Goal: Task Accomplishment & Management: Manage account settings

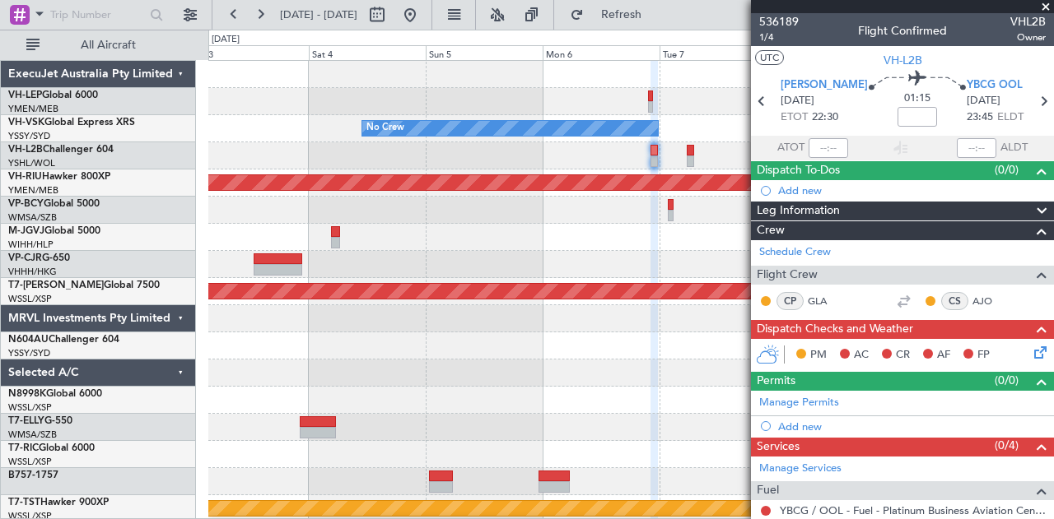
click at [621, 186] on div "No Crew Planned Maint [GEOGRAPHIC_DATA] ([GEOGRAPHIC_DATA]) Planned Maint [GEOG…" at bounding box center [630, 509] width 845 height 896
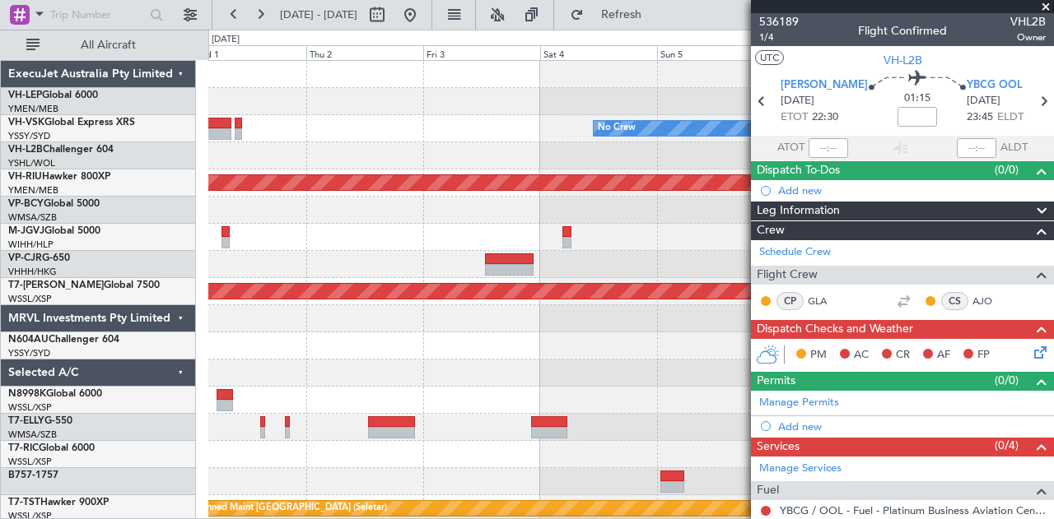
click at [568, 179] on div "No Crew Unplanned Maint Sydney ([PERSON_NAME] Intl) Planned Maint [GEOGRAPHIC_D…" at bounding box center [630, 509] width 845 height 896
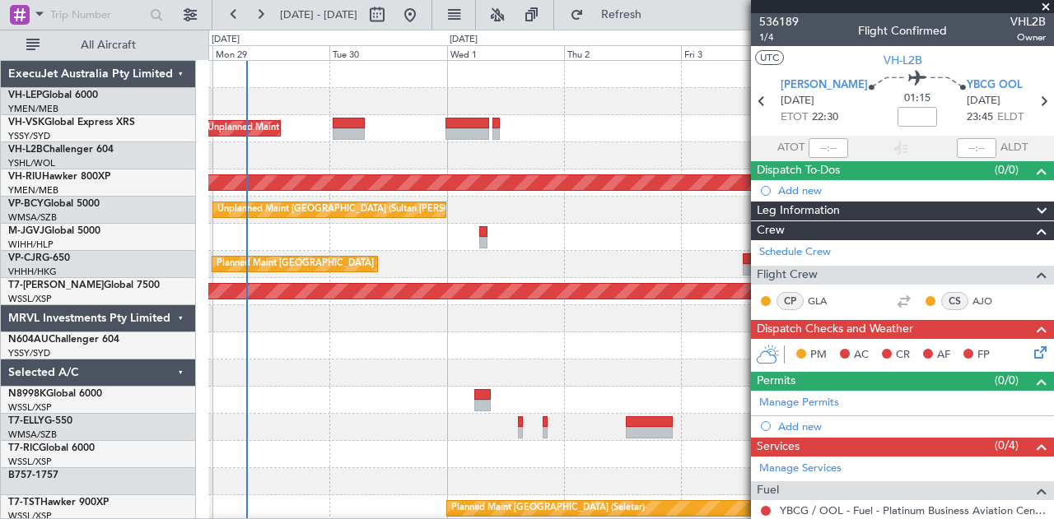
click at [555, 168] on div "No Crew Unplanned Maint Sydney ([PERSON_NAME] Intl) Planned Maint [GEOGRAPHIC_D…" at bounding box center [630, 509] width 845 height 896
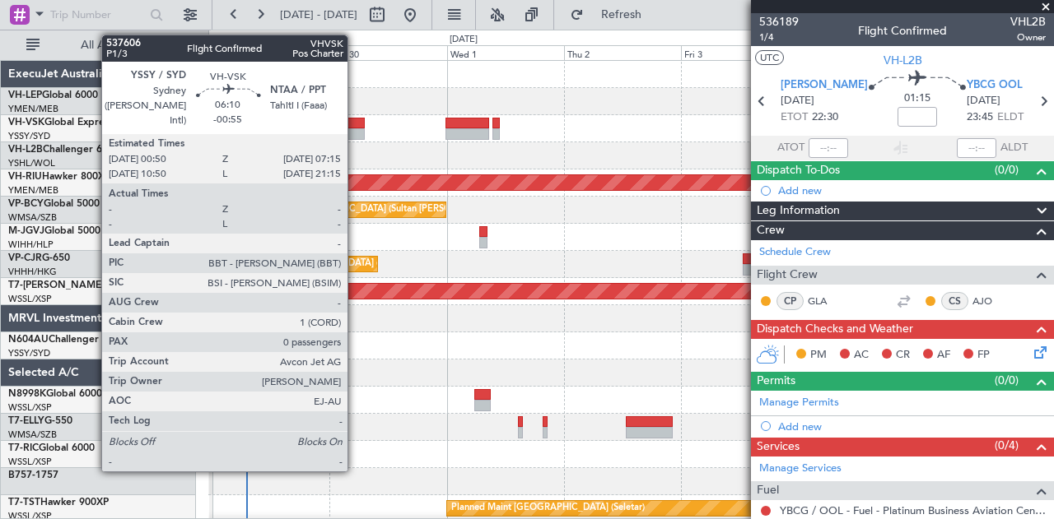
click at [356, 129] on div at bounding box center [348, 134] width 31 height 12
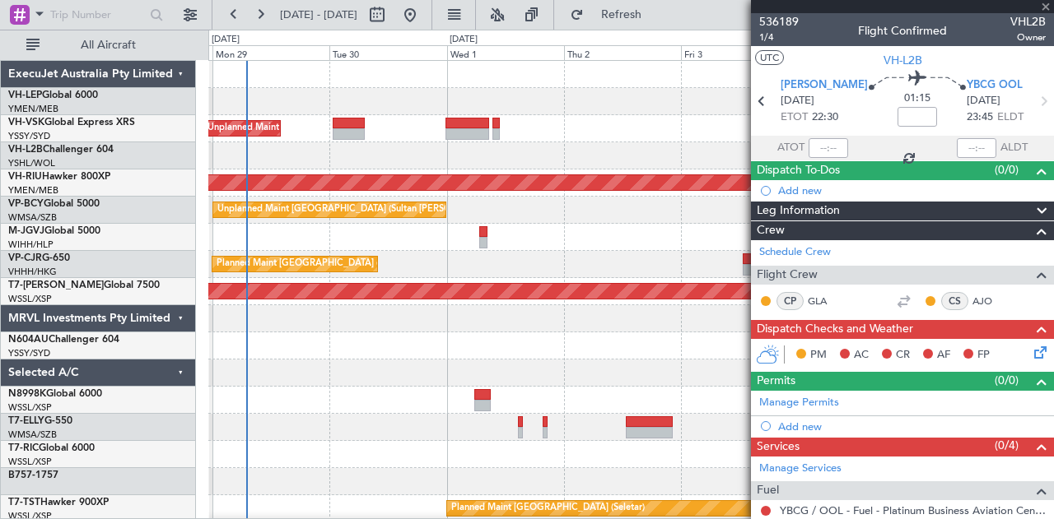
type input "-00:55"
type input "0"
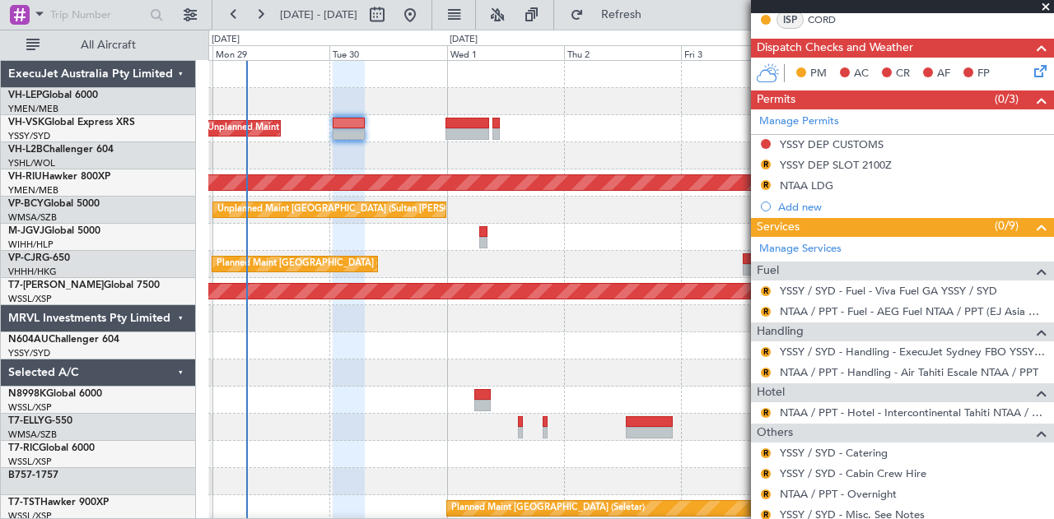
scroll to position [384, 0]
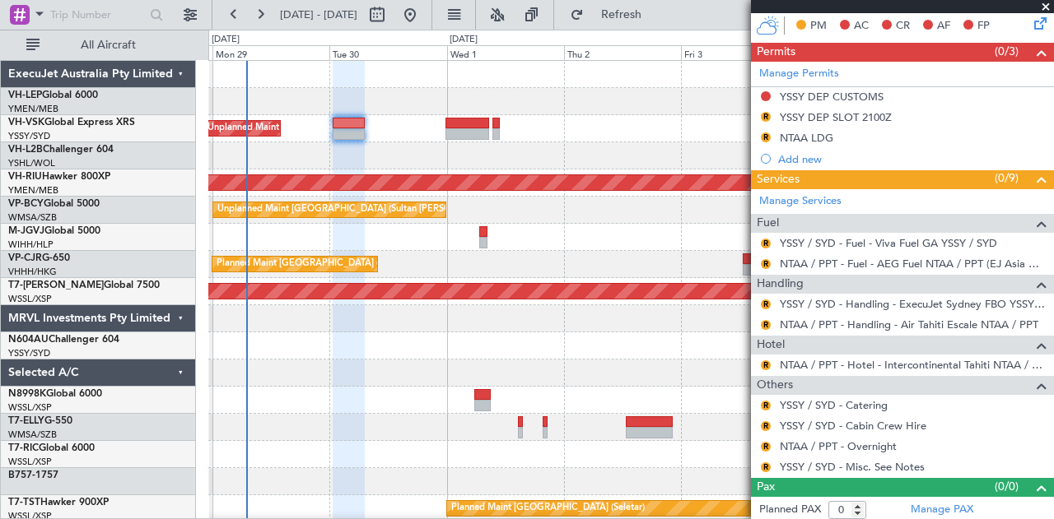
click at [366, 124] on div "No Crew Unplanned Maint Sydney ([PERSON_NAME] Intl)" at bounding box center [630, 128] width 845 height 27
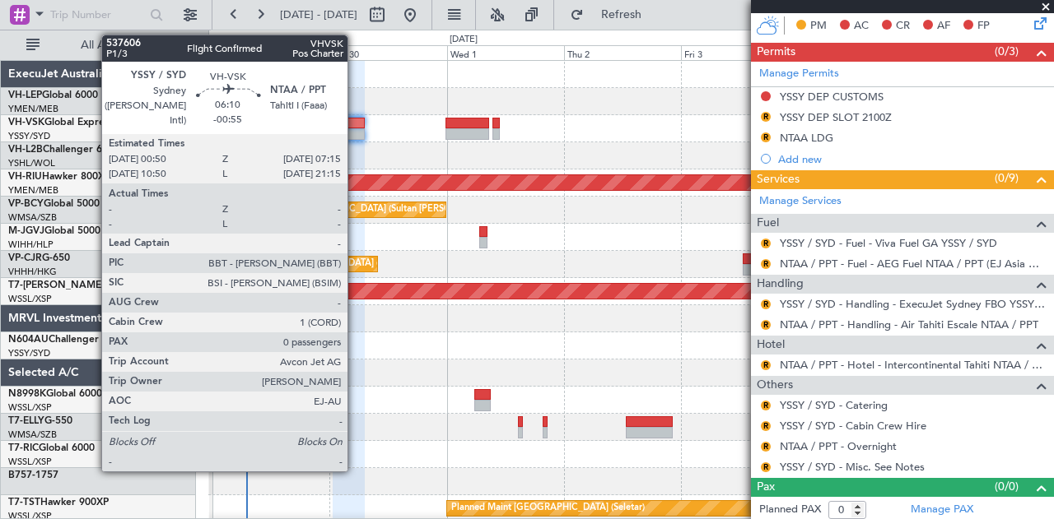
click at [356, 124] on div at bounding box center [348, 124] width 31 height 12
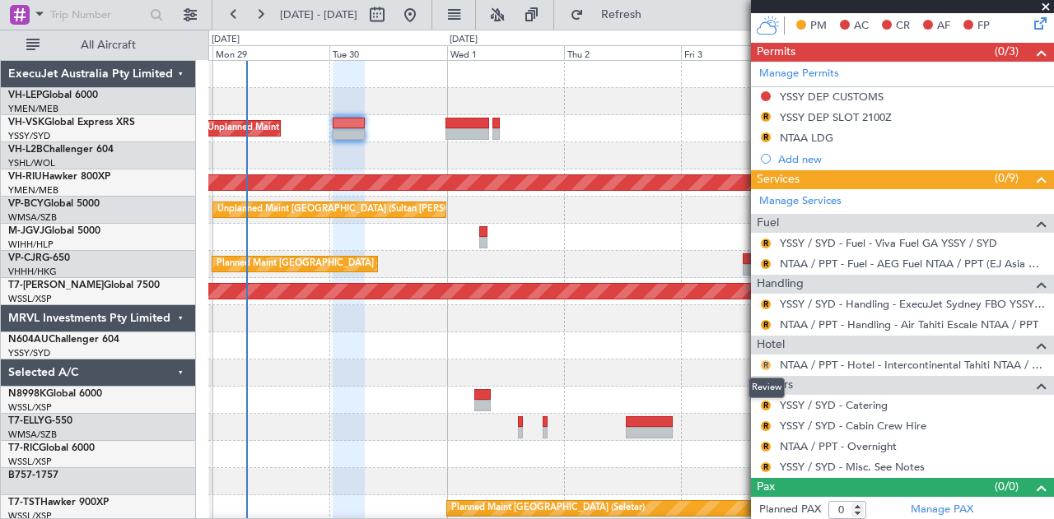
click at [766, 361] on button "R" at bounding box center [766, 366] width 10 height 10
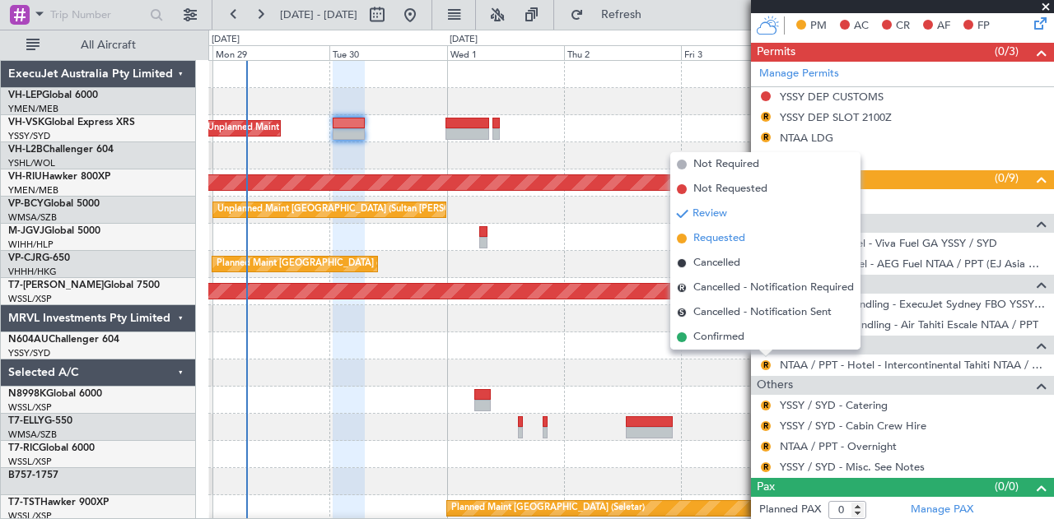
click at [719, 233] on span "Requested" at bounding box center [719, 238] width 52 height 16
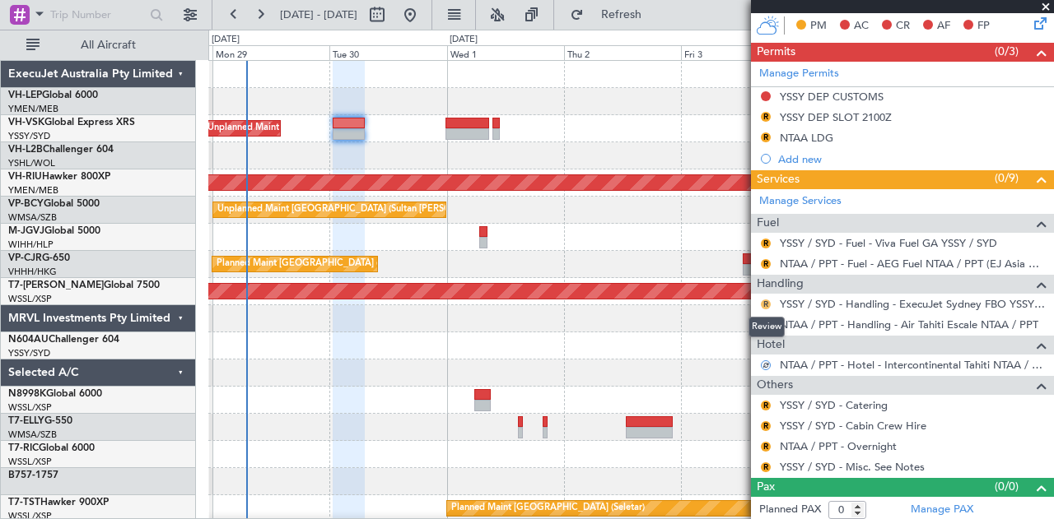
click at [766, 300] on button "R" at bounding box center [766, 305] width 10 height 10
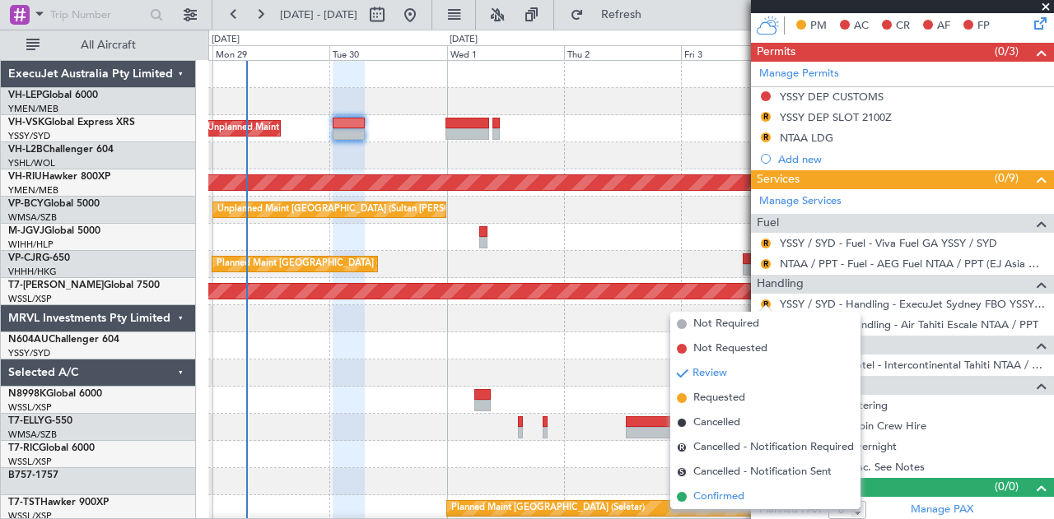
click at [716, 493] on span "Confirmed" at bounding box center [718, 497] width 51 height 16
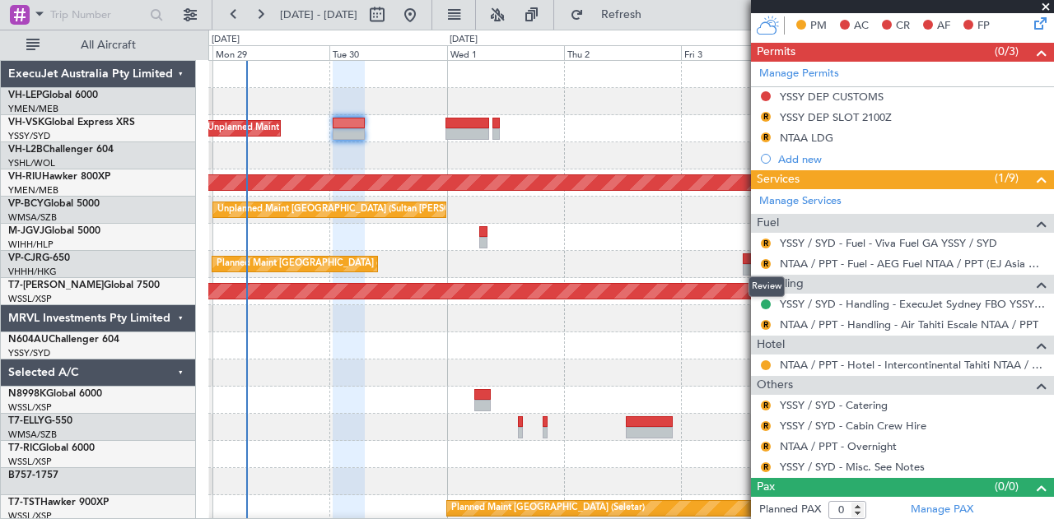
click at [766, 299] on mat-tooltip-component "Review" at bounding box center [766, 287] width 59 height 44
click at [765, 401] on button "R" at bounding box center [766, 406] width 10 height 10
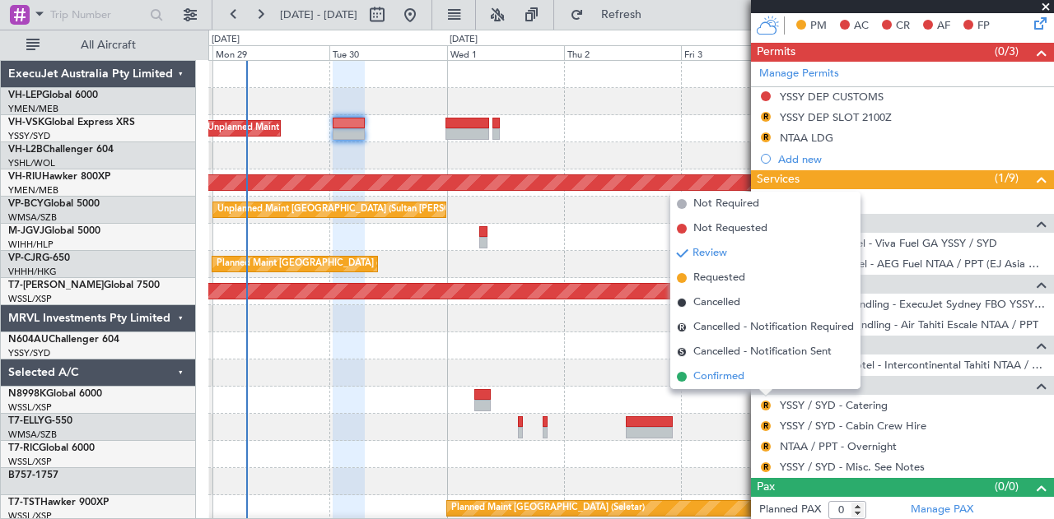
click at [739, 379] on span "Confirmed" at bounding box center [718, 377] width 51 height 16
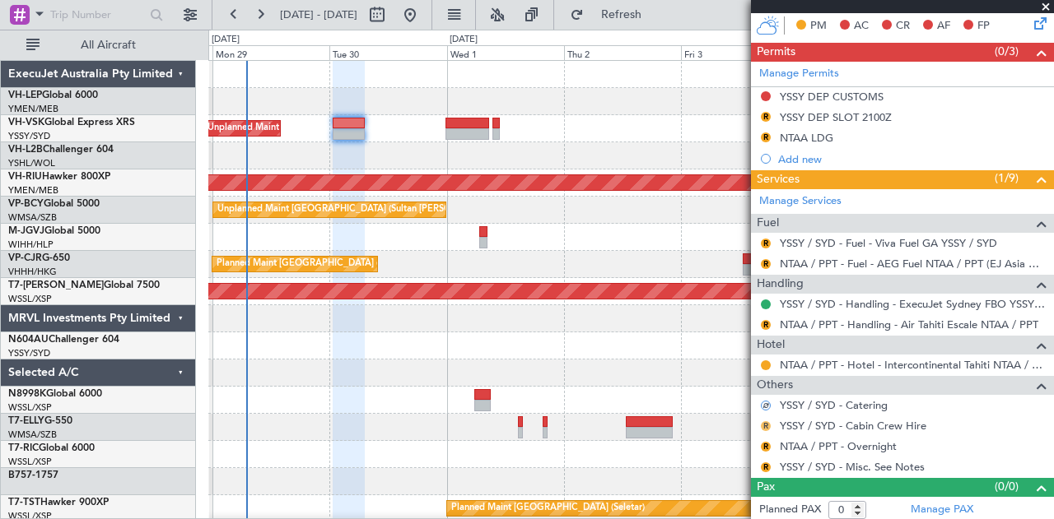
click at [766, 421] on button "R" at bounding box center [766, 426] width 10 height 10
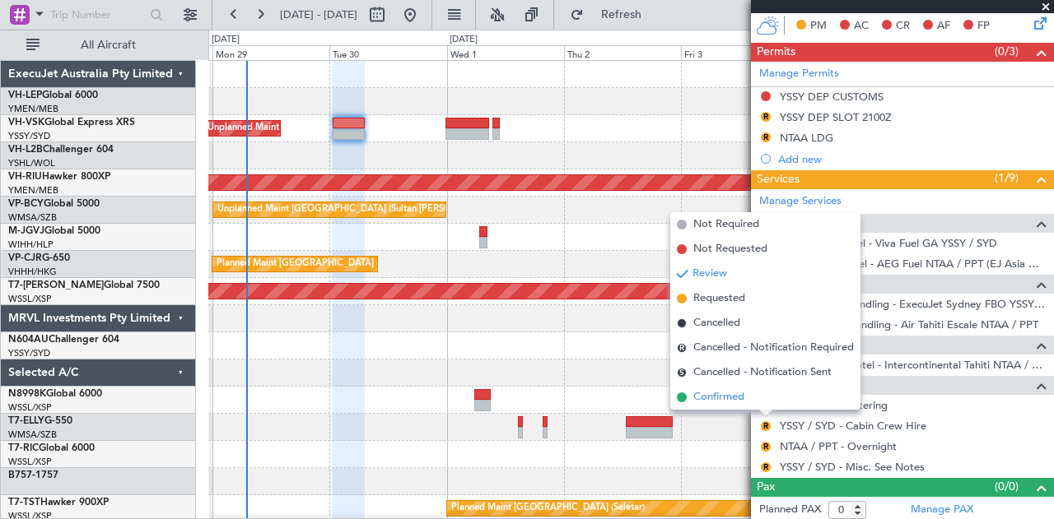
click at [735, 399] on span "Confirmed" at bounding box center [718, 397] width 51 height 16
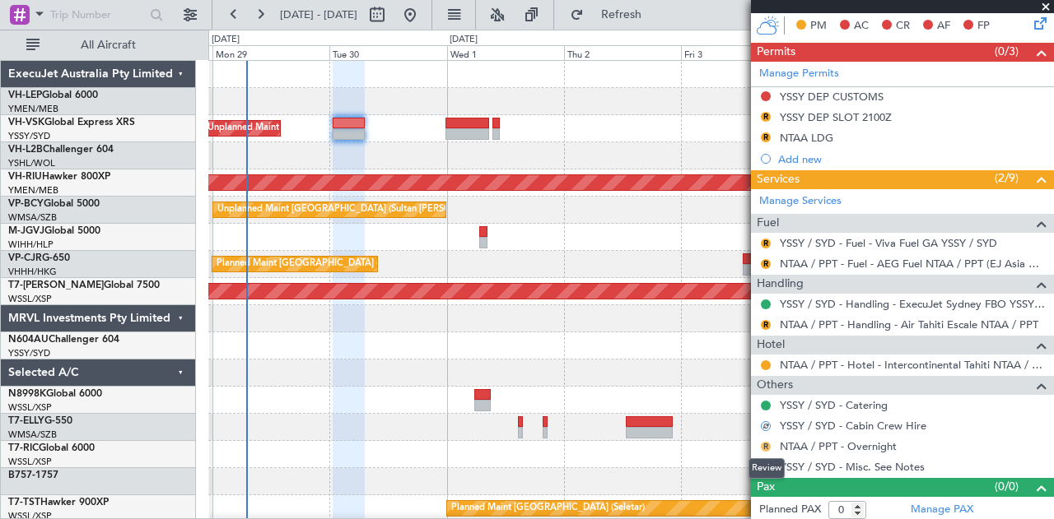
click at [764, 442] on button "R" at bounding box center [766, 447] width 10 height 10
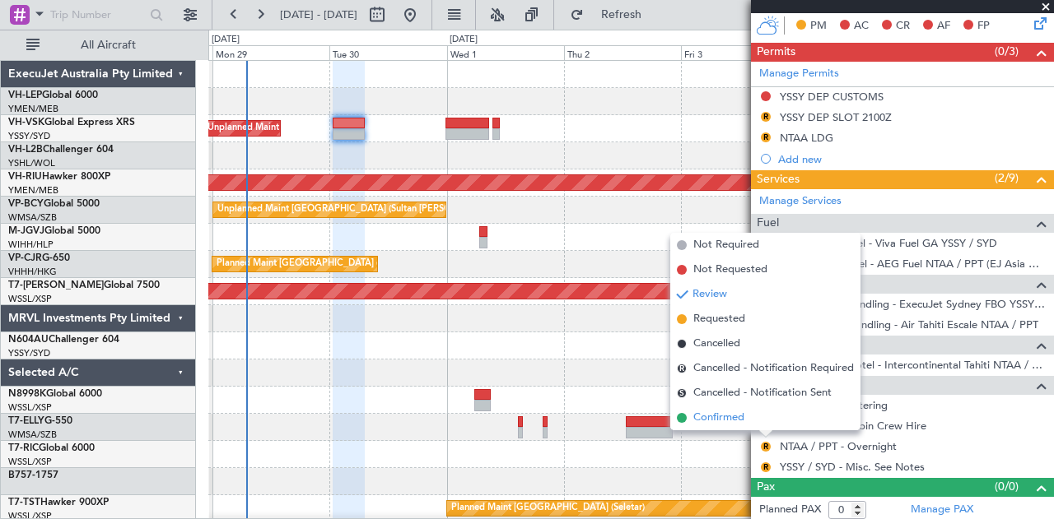
click at [728, 412] on span "Confirmed" at bounding box center [718, 418] width 51 height 16
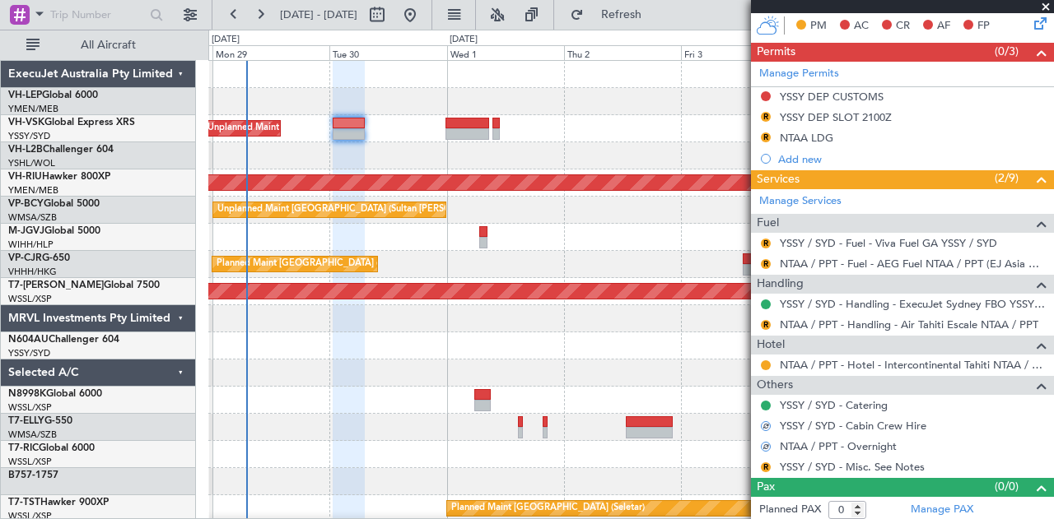
click at [762, 441] on div at bounding box center [766, 447] width 12 height 12
click at [766, 463] on button "R" at bounding box center [766, 468] width 10 height 10
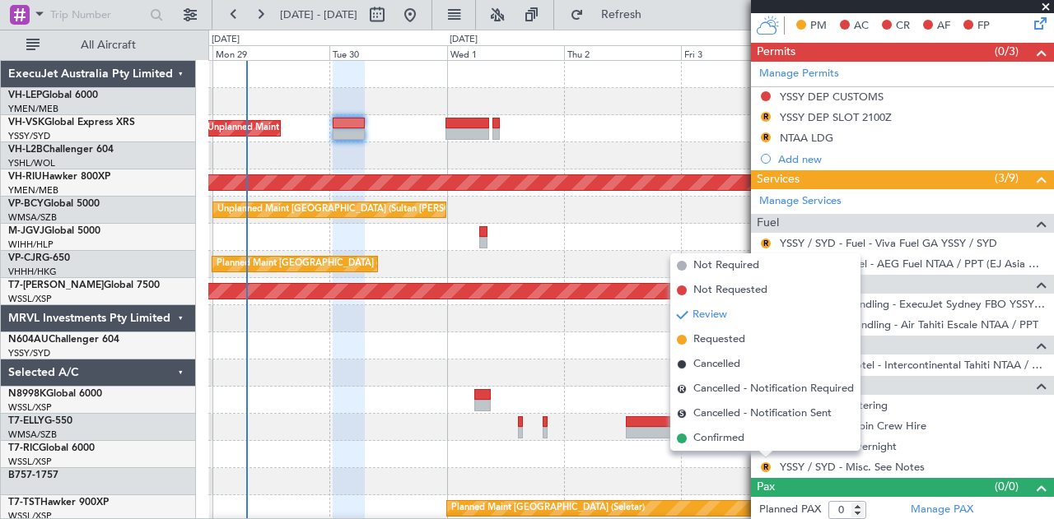
click at [724, 437] on span "Confirmed" at bounding box center [718, 439] width 51 height 16
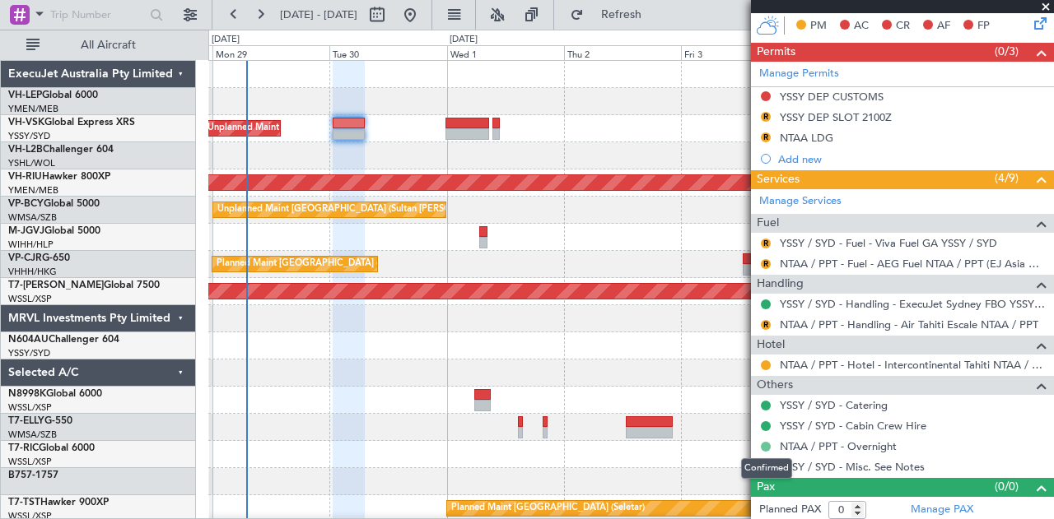
click at [764, 442] on button at bounding box center [766, 447] width 10 height 10
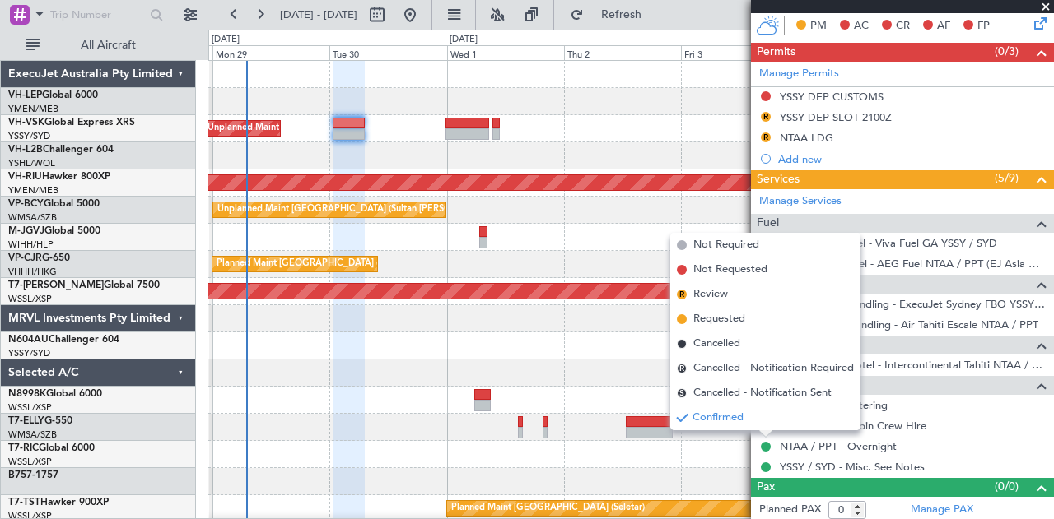
click at [644, 462] on div at bounding box center [630, 454] width 845 height 27
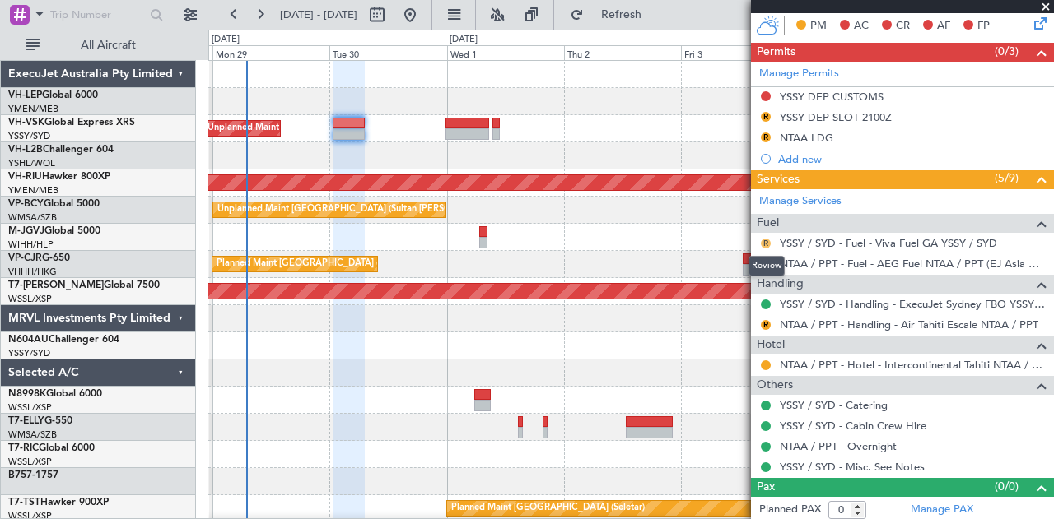
click at [769, 239] on button "R" at bounding box center [766, 244] width 10 height 10
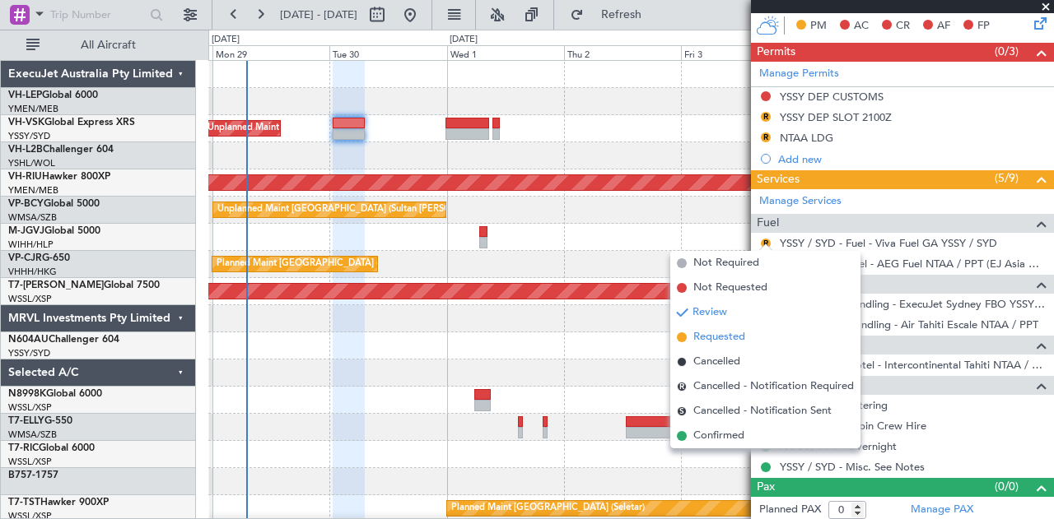
click at [715, 338] on span "Requested" at bounding box center [719, 337] width 52 height 16
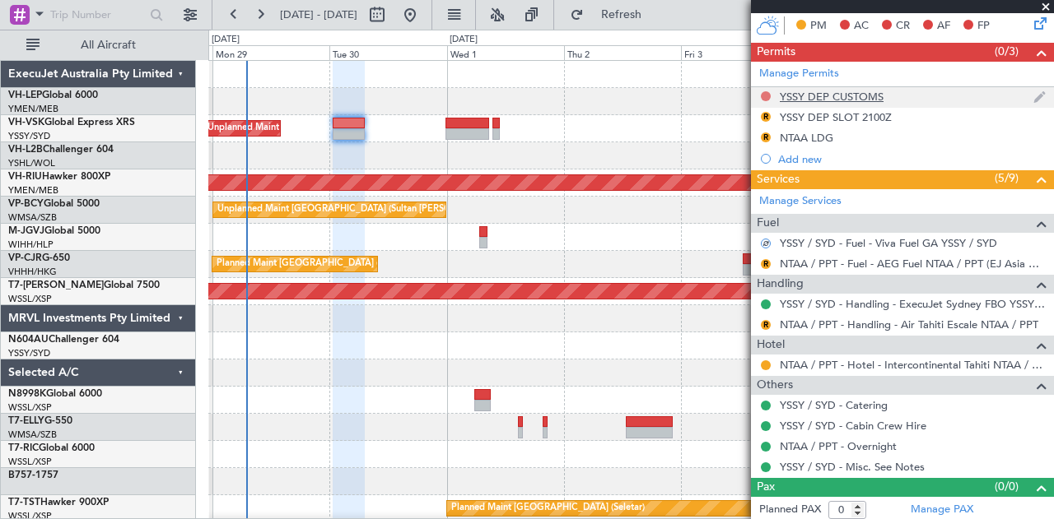
click at [768, 91] on button at bounding box center [766, 96] width 10 height 10
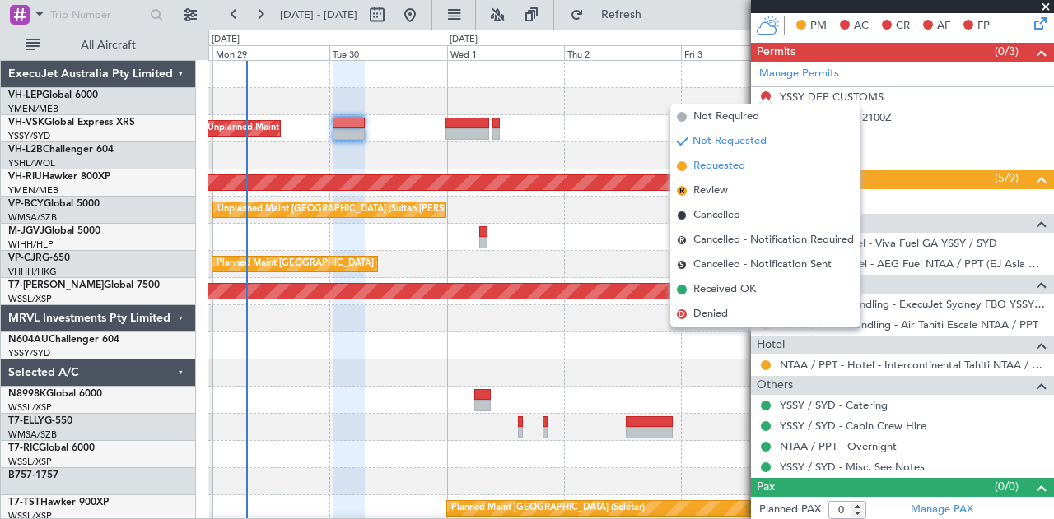
click at [729, 169] on span "Requested" at bounding box center [719, 166] width 52 height 16
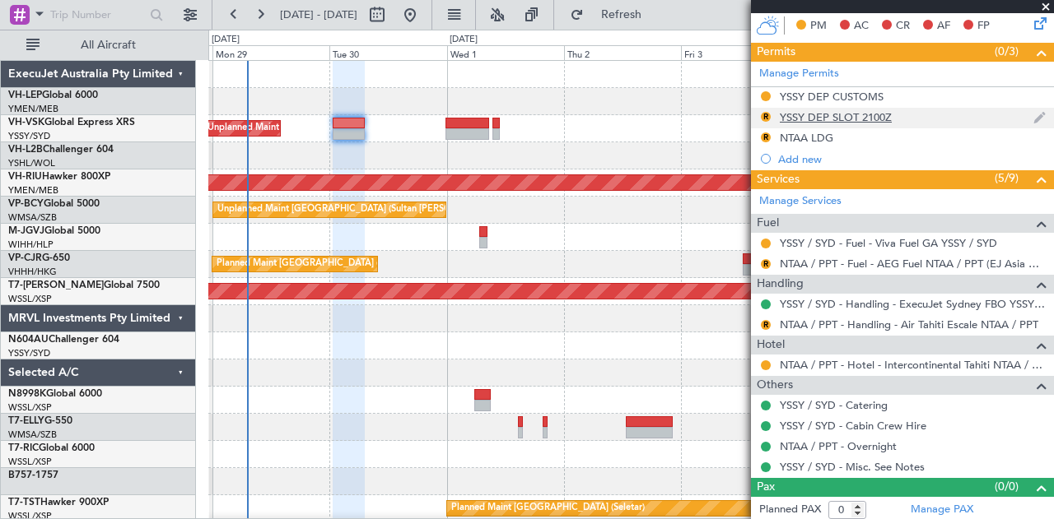
click at [769, 112] on button "R" at bounding box center [766, 117] width 10 height 10
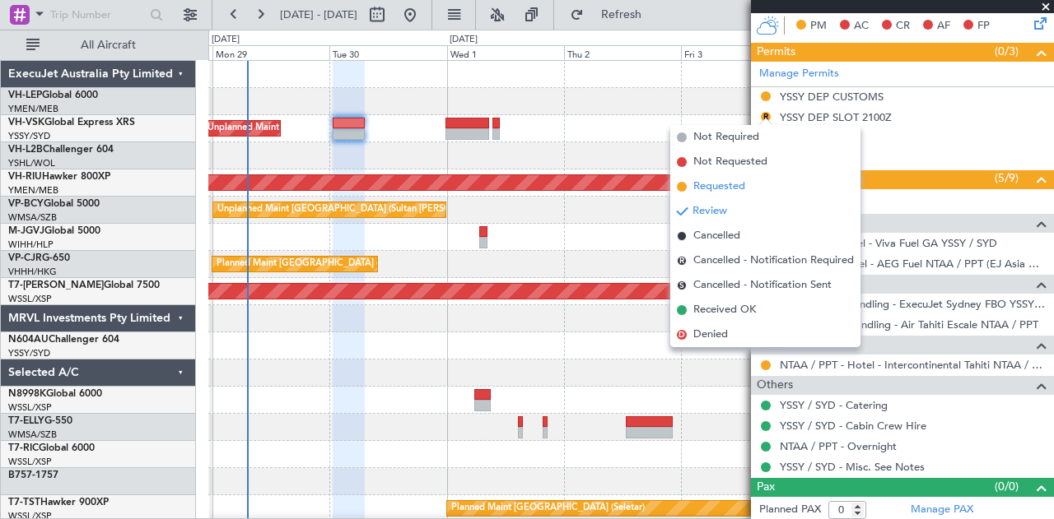
click at [729, 193] on span "Requested" at bounding box center [719, 187] width 52 height 16
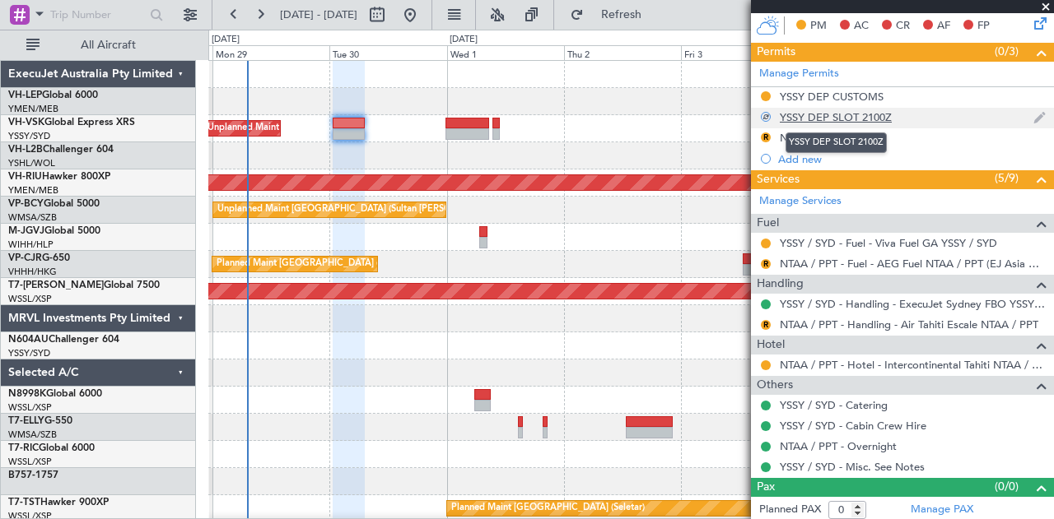
click at [851, 116] on div "YSSY DEP SLOT 2100Z" at bounding box center [836, 117] width 112 height 14
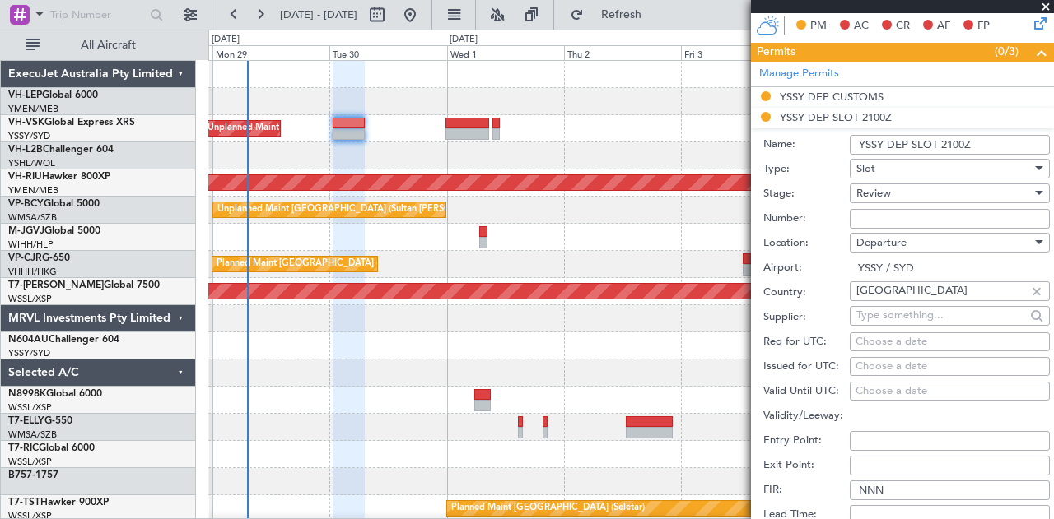
click at [887, 360] on div "Choose a date" at bounding box center [949, 367] width 189 height 16
select select "9"
select select "2025"
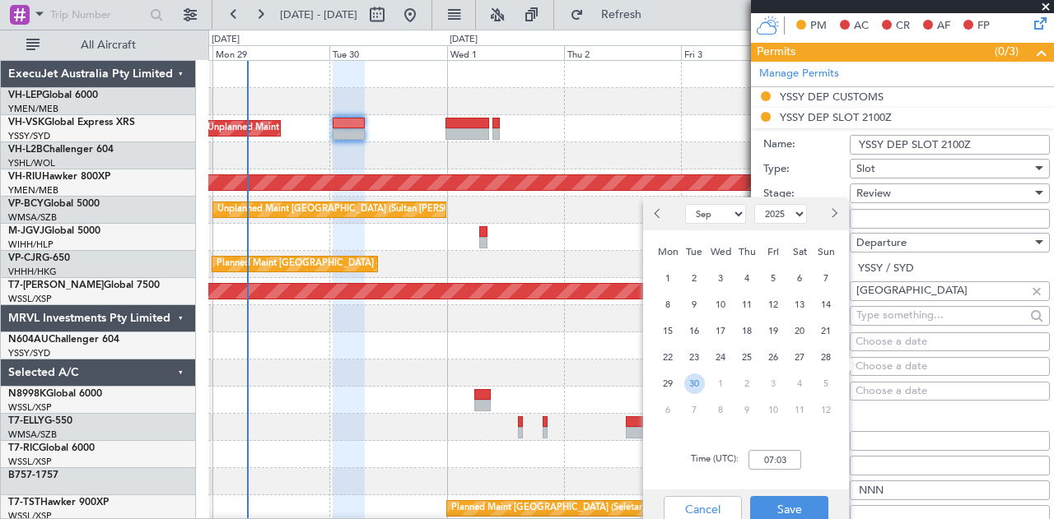
click at [695, 386] on span "30" at bounding box center [694, 384] width 21 height 21
click at [789, 465] on input "00:00" at bounding box center [774, 460] width 53 height 20
type input "01:00"
click at [808, 503] on button "Save" at bounding box center [789, 509] width 78 height 26
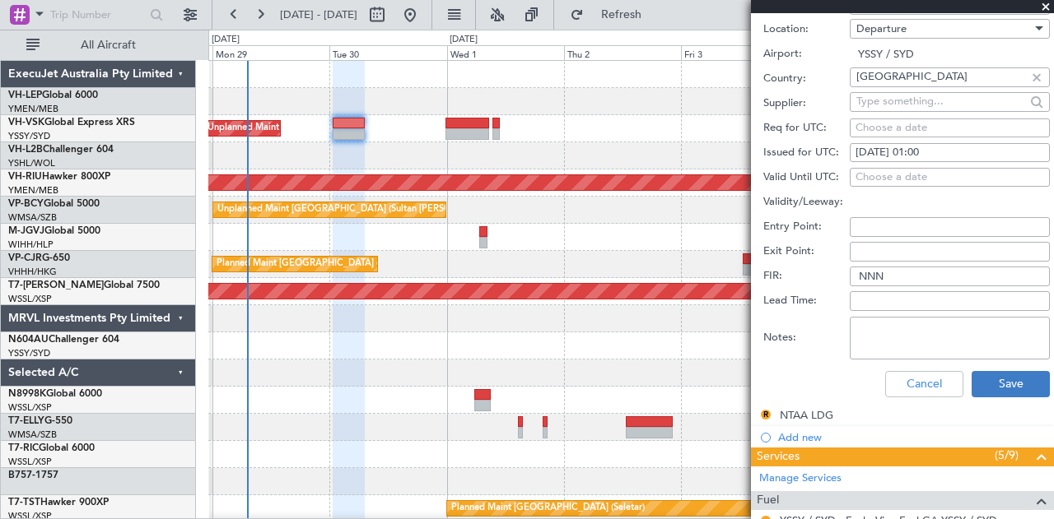
scroll to position [603, 0]
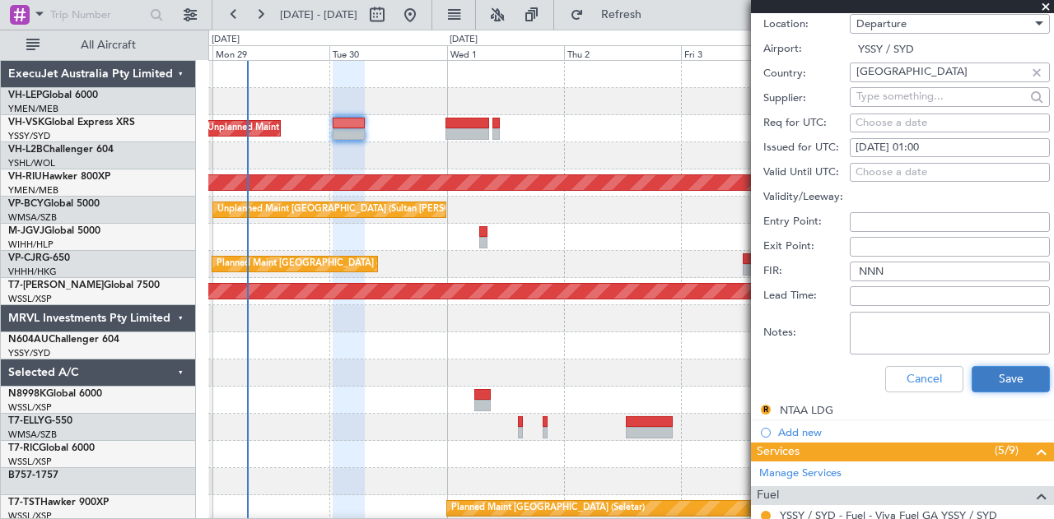
click at [1002, 368] on button "Save" at bounding box center [1010, 379] width 78 height 26
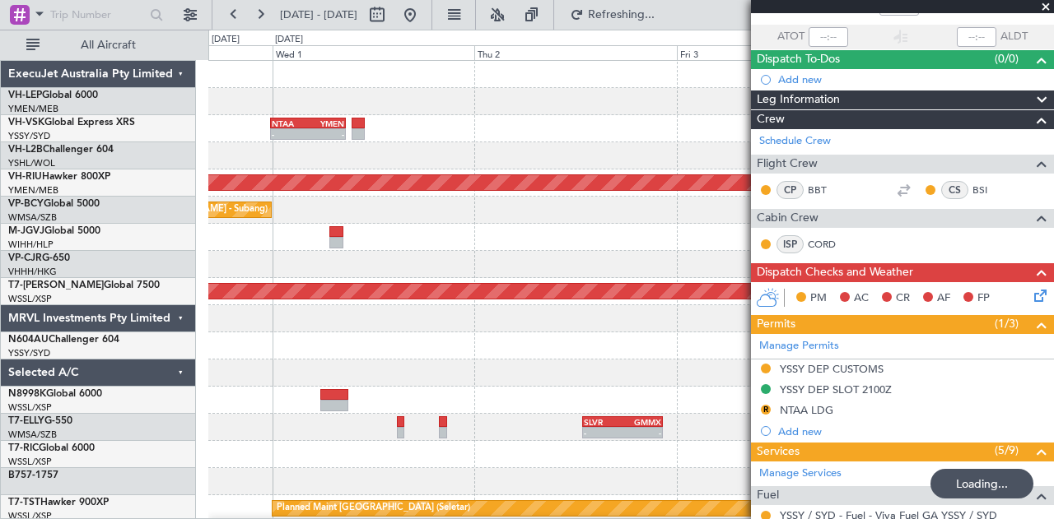
scroll to position [0, 0]
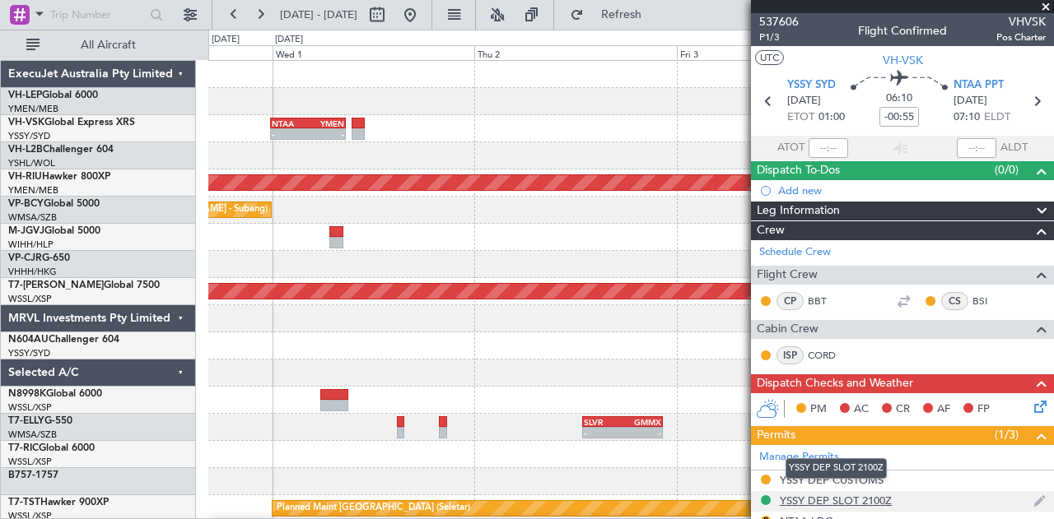
click at [869, 498] on div "YSSY DEP SLOT 2100Z" at bounding box center [836, 501] width 112 height 14
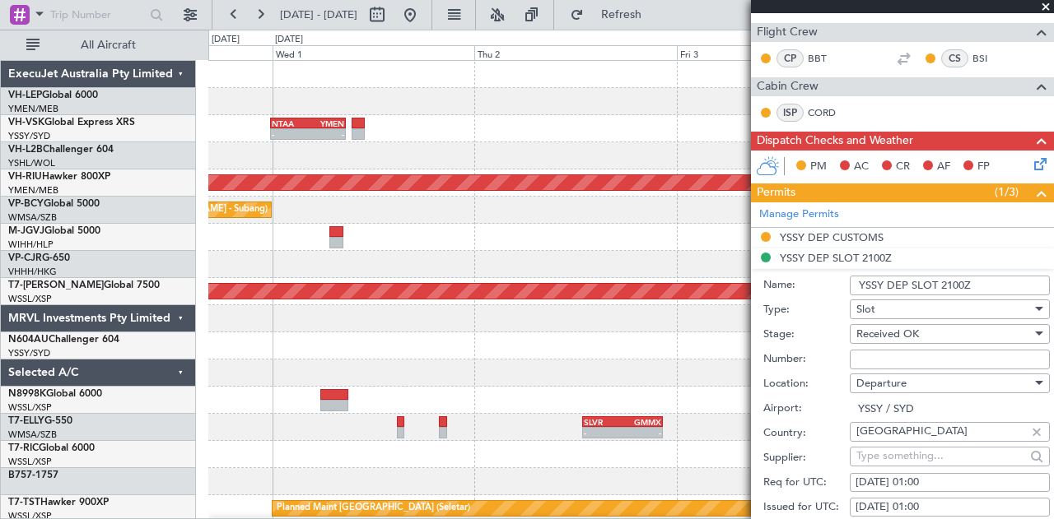
scroll to position [247, 0]
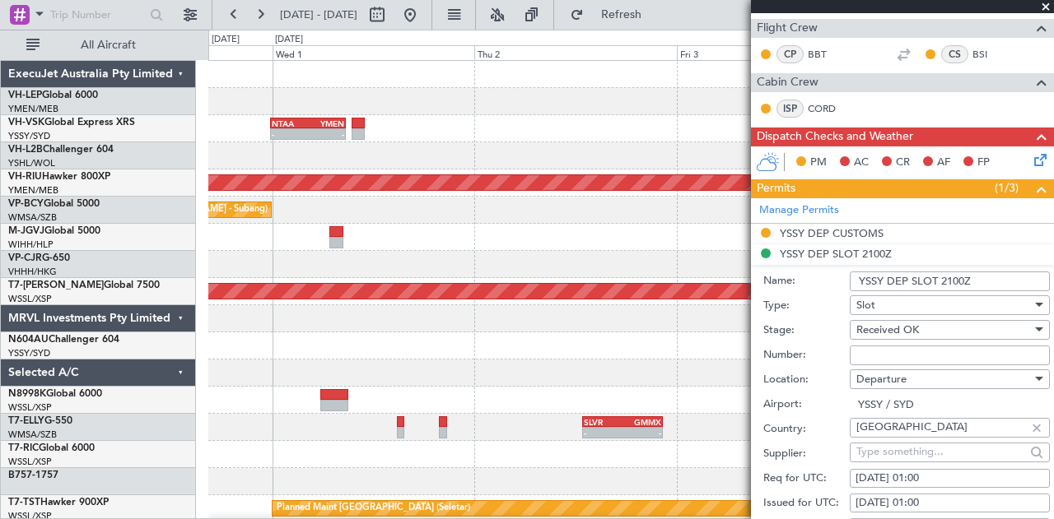
click at [951, 274] on input "YSSY DEP SLOT 2100Z" at bounding box center [950, 282] width 200 height 20
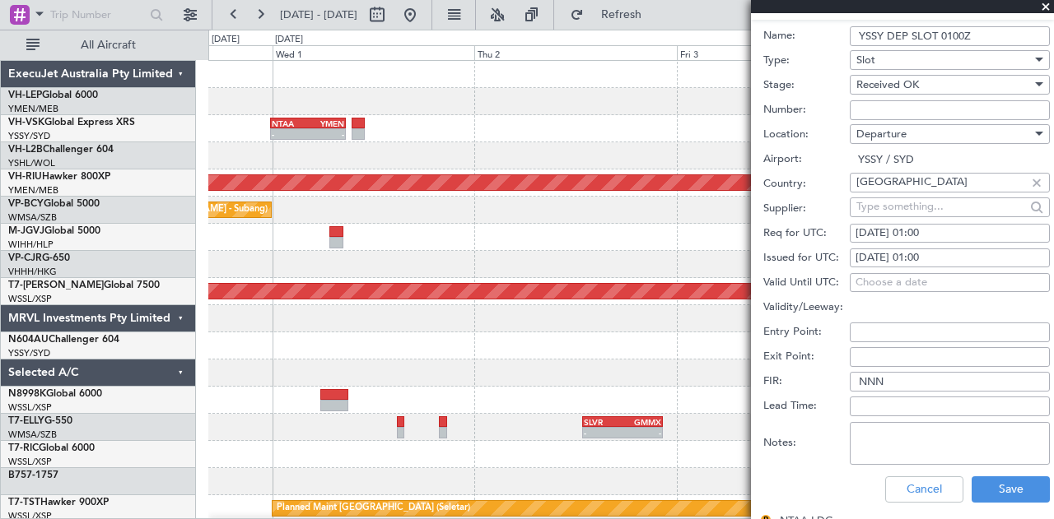
scroll to position [494, 0]
type input "YSSY DEP SLOT 0100Z"
click at [976, 485] on button "Save" at bounding box center [1010, 488] width 78 height 26
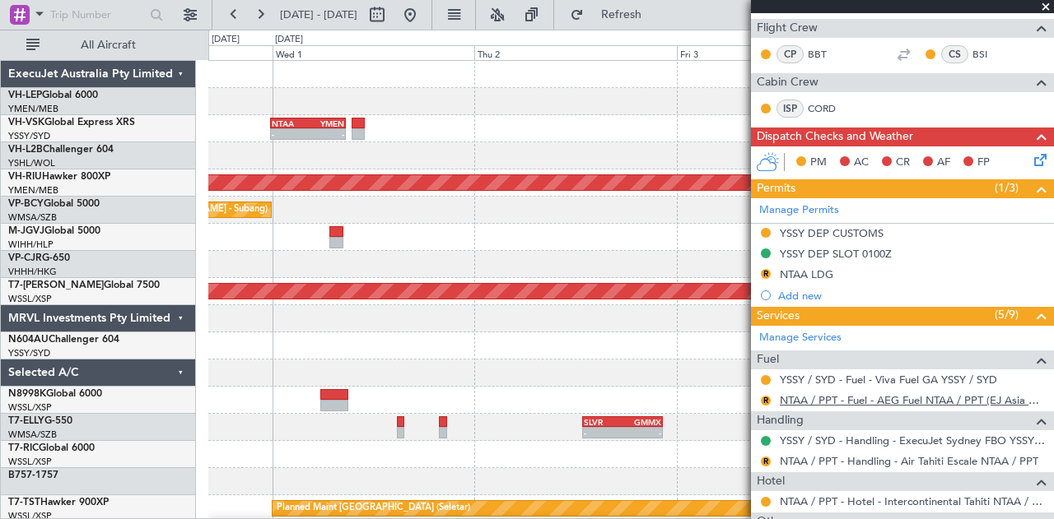
scroll to position [249, 0]
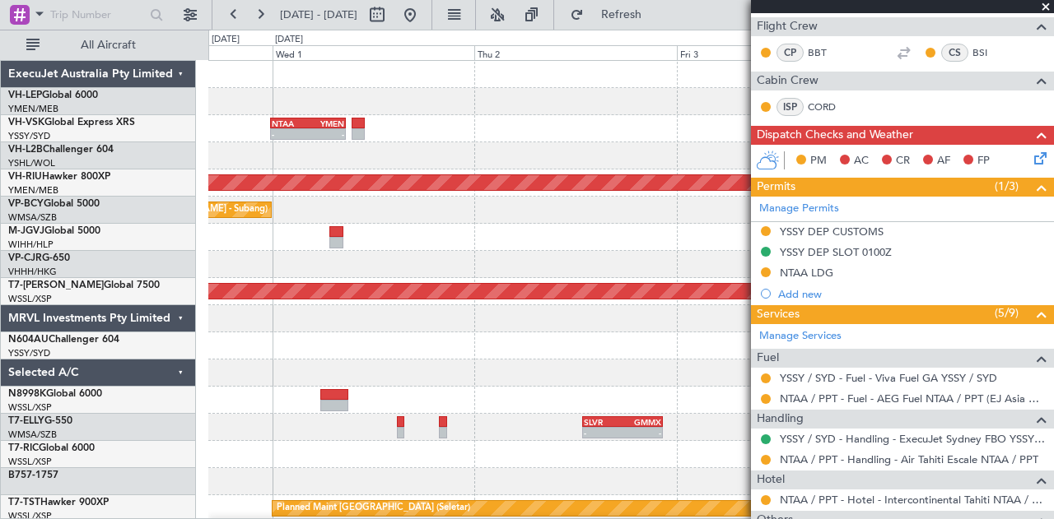
click at [1049, 6] on span at bounding box center [1045, 7] width 16 height 15
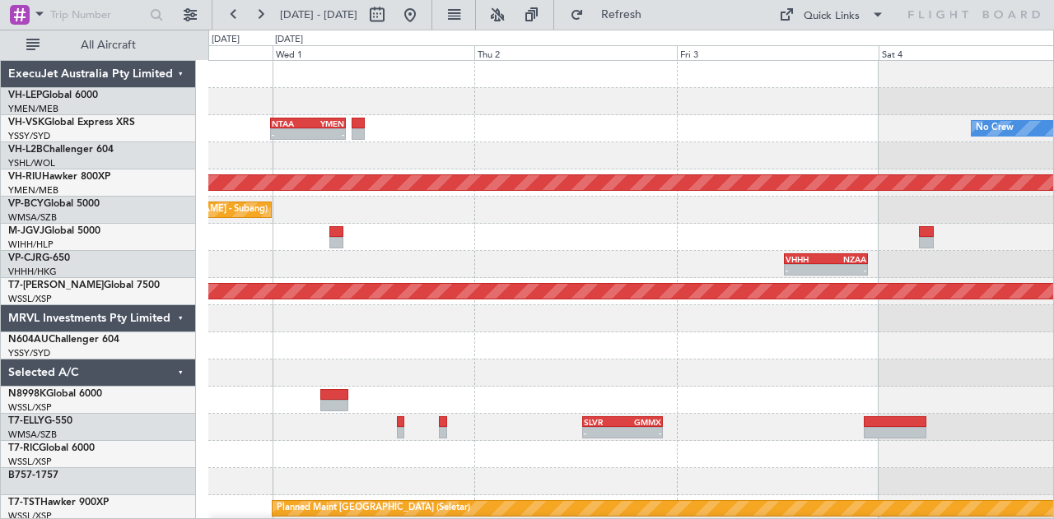
scroll to position [0, 0]
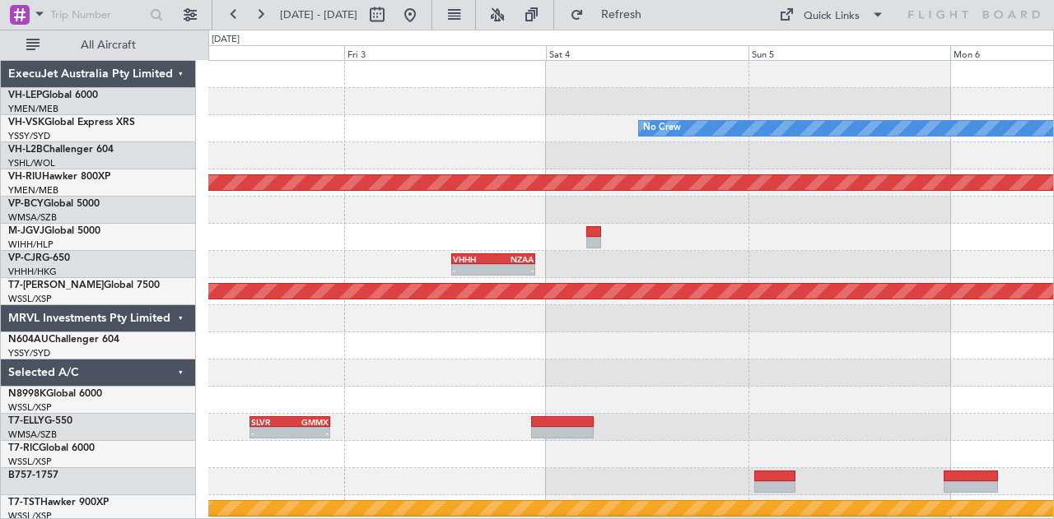
click at [156, 146] on div "No Crew NTAA 23:50 Z YMEN 08:45 Z - - Planned Maint [GEOGRAPHIC_DATA] ([GEOGRAP…" at bounding box center [527, 275] width 1054 height 490
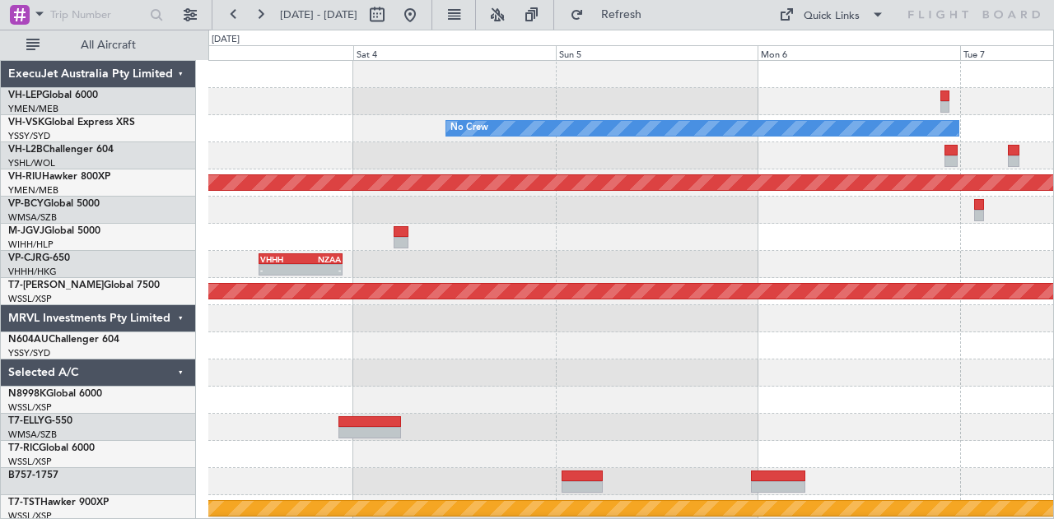
click at [0, 158] on div "No Crew Planned Maint [GEOGRAPHIC_DATA] ([GEOGRAPHIC_DATA]) - - VHHH 12:50 Z NZ…" at bounding box center [527, 275] width 1054 height 490
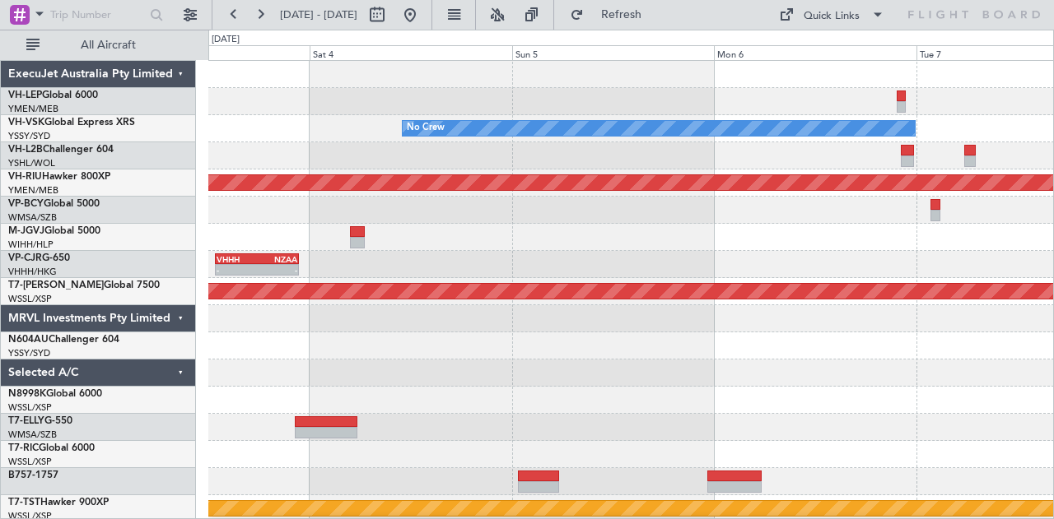
click at [806, 203] on div "No Crew Planned Maint [GEOGRAPHIC_DATA] ([GEOGRAPHIC_DATA]) VHHH 12:50 Z NZAA 2…" at bounding box center [630, 509] width 845 height 896
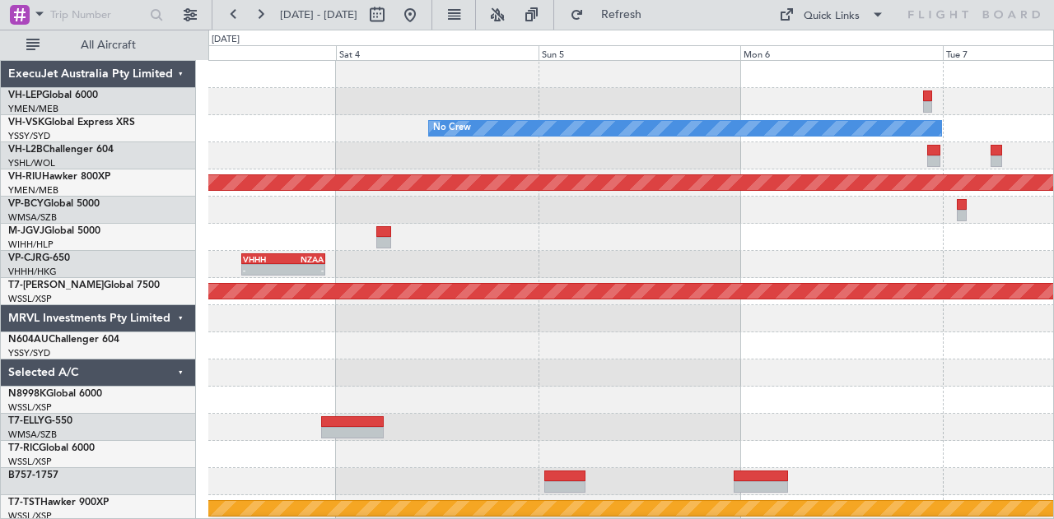
click at [756, 196] on div "No Crew Planned Maint [GEOGRAPHIC_DATA] ([GEOGRAPHIC_DATA]) VHHH 12:50 Z NZAA 2…" at bounding box center [630, 509] width 845 height 896
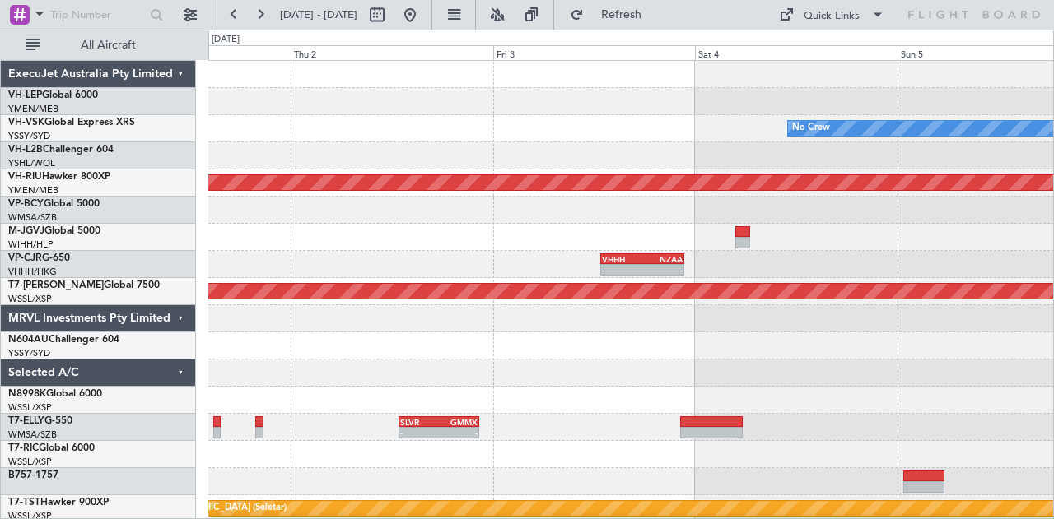
click at [612, 175] on div "No Crew NTAA 23:50 Z YMEN 08:45 Z - - Planned Maint [GEOGRAPHIC_DATA] ([GEOGRAP…" at bounding box center [630, 509] width 845 height 896
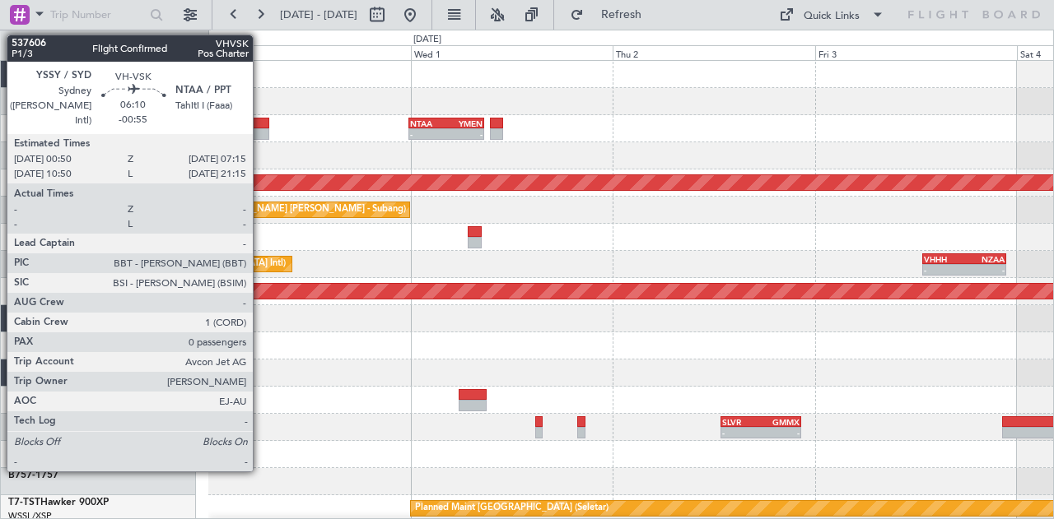
click at [261, 128] on div at bounding box center [242, 134] width 54 height 12
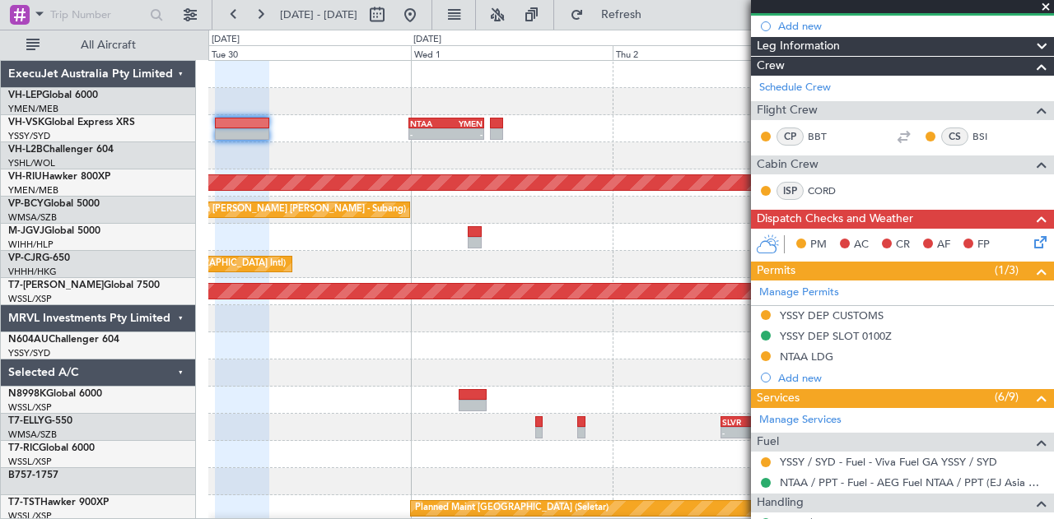
scroll to position [329, 0]
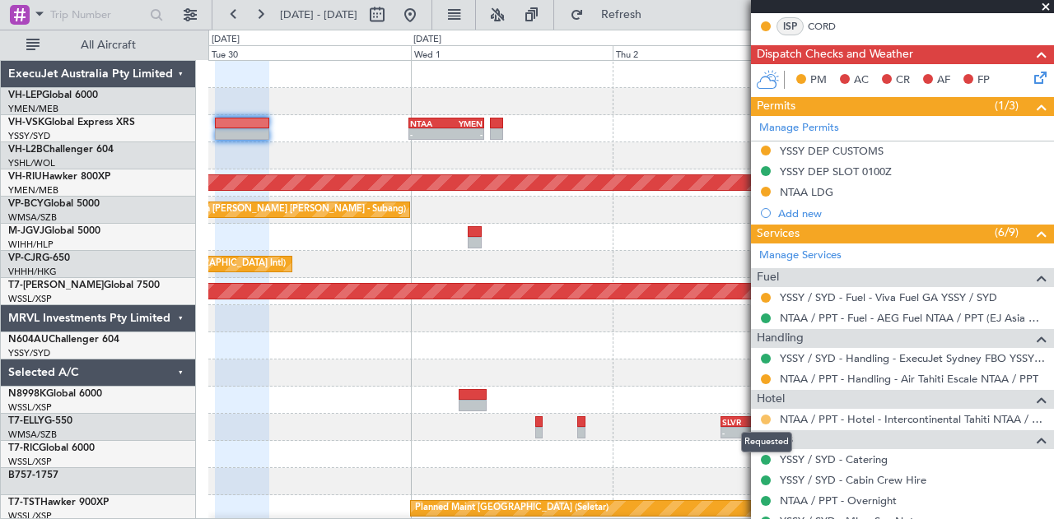
click at [767, 415] on button at bounding box center [766, 420] width 10 height 10
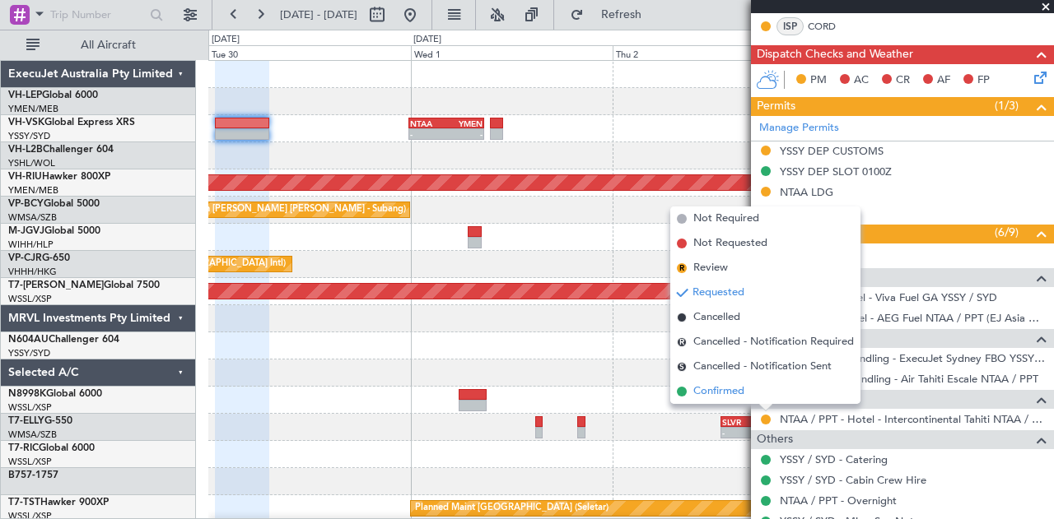
click at [729, 386] on span "Confirmed" at bounding box center [718, 392] width 51 height 16
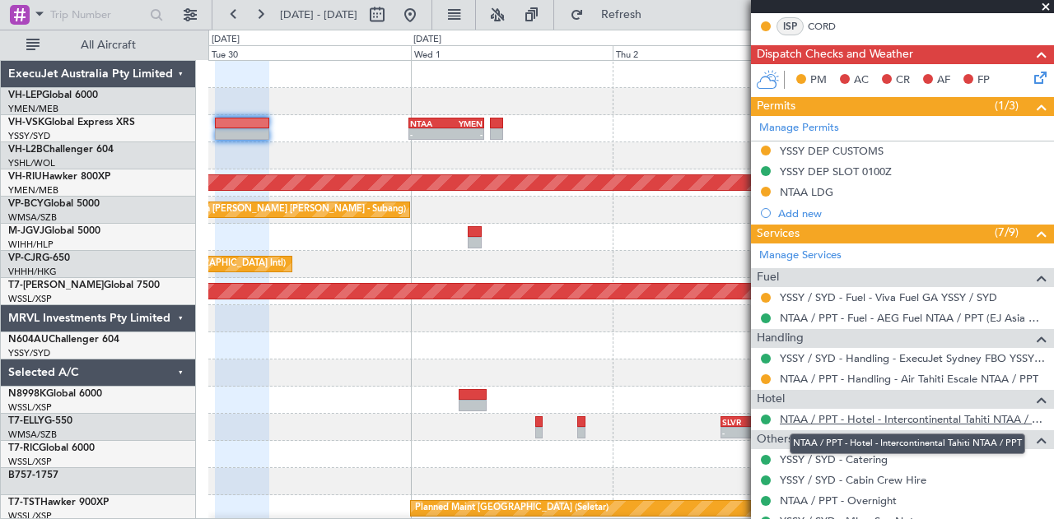
click at [900, 412] on link "NTAA / PPT - Hotel - Intercontinental Tahiti NTAA / PPT" at bounding box center [913, 419] width 266 height 14
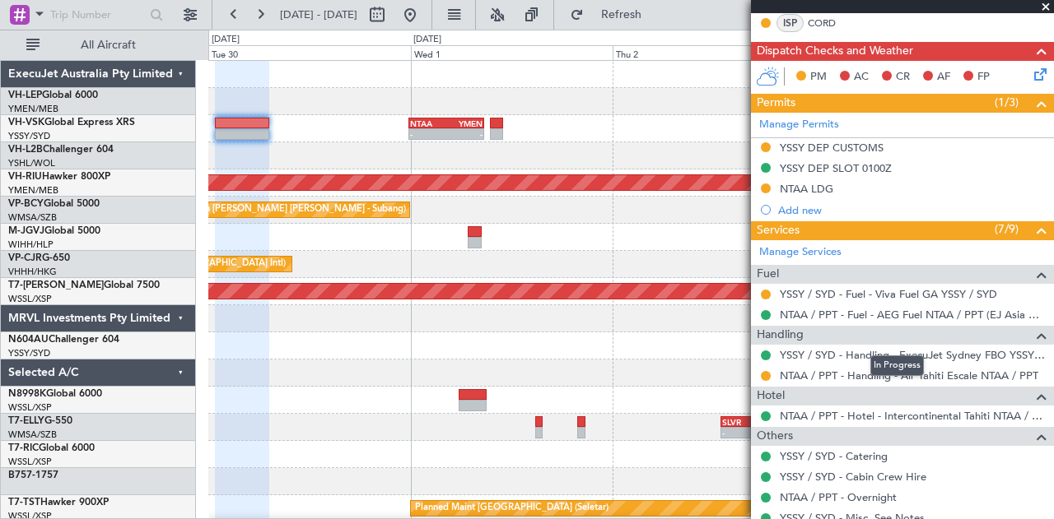
scroll to position [301, 0]
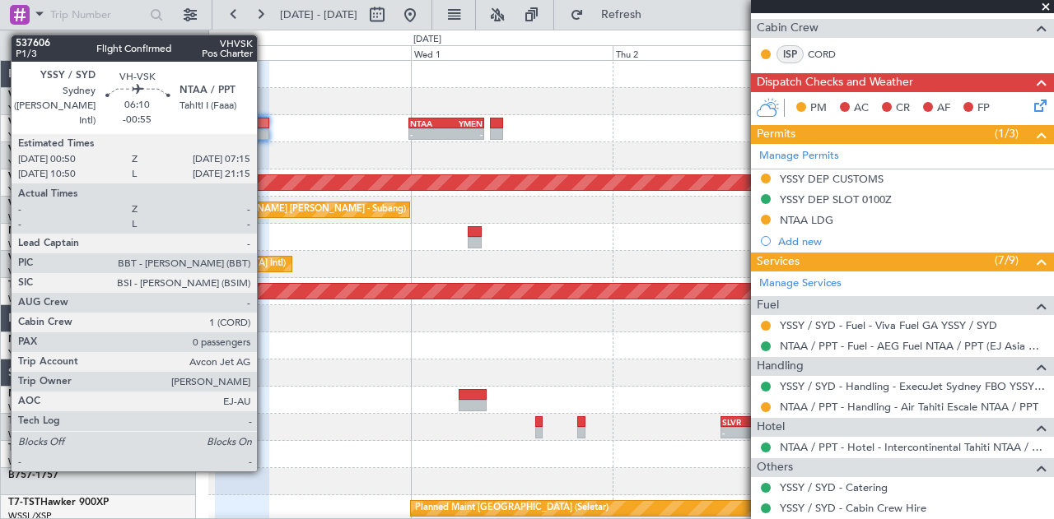
click at [265, 127] on div at bounding box center [242, 124] width 54 height 12
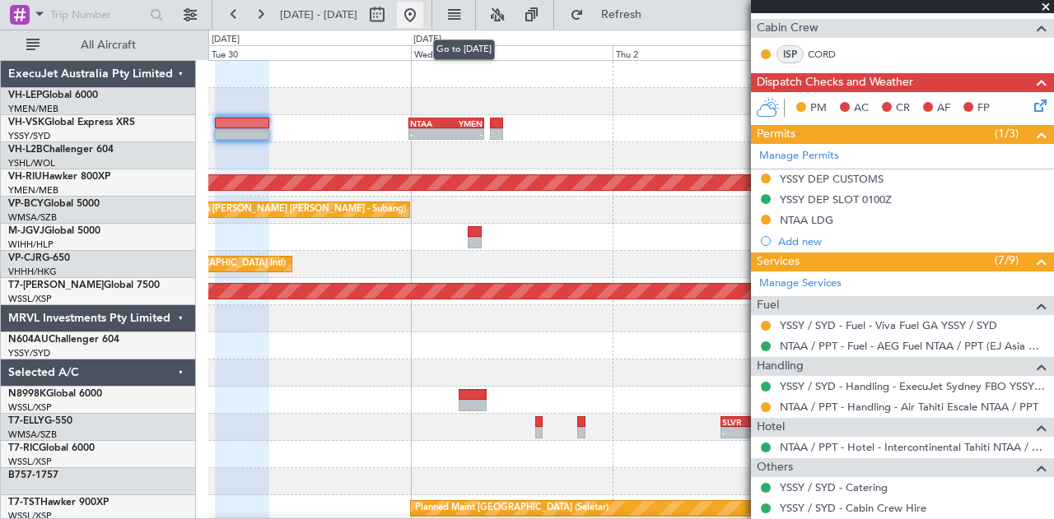
click at [423, 12] on button at bounding box center [410, 15] width 26 height 26
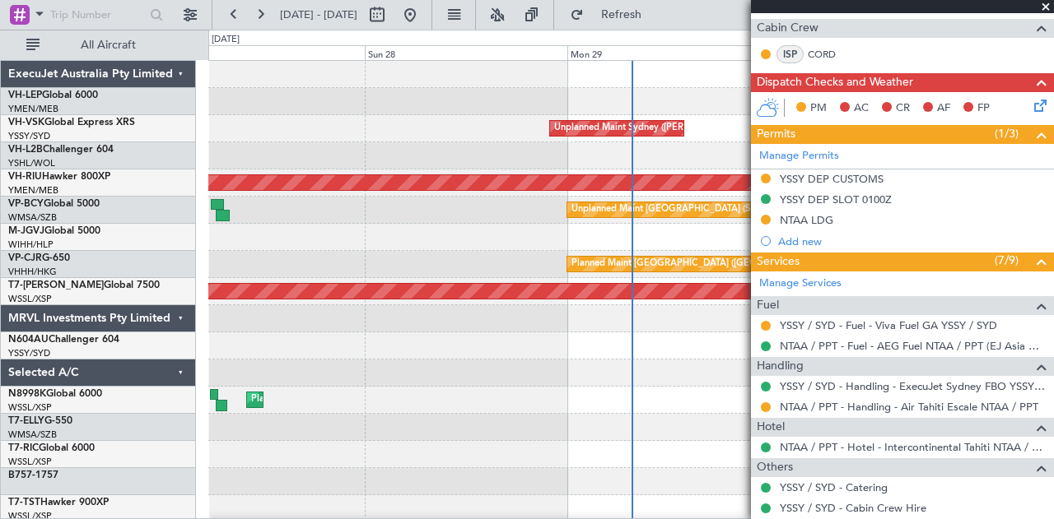
click at [197, 263] on div "- - NTAA 23:50 Z YMEN 08:45 Z Unplanned Maint Sydney ([PERSON_NAME] Intl) Plann…" at bounding box center [527, 275] width 1054 height 490
